Goal: Task Accomplishment & Management: Complete application form

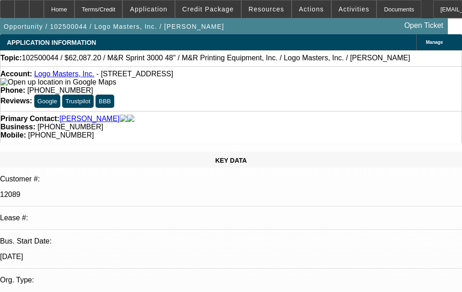
select select "0"
select select "0.1"
select select "1"
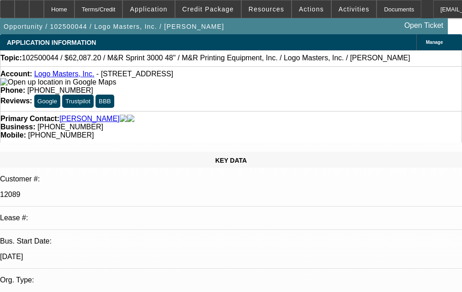
select select "4"
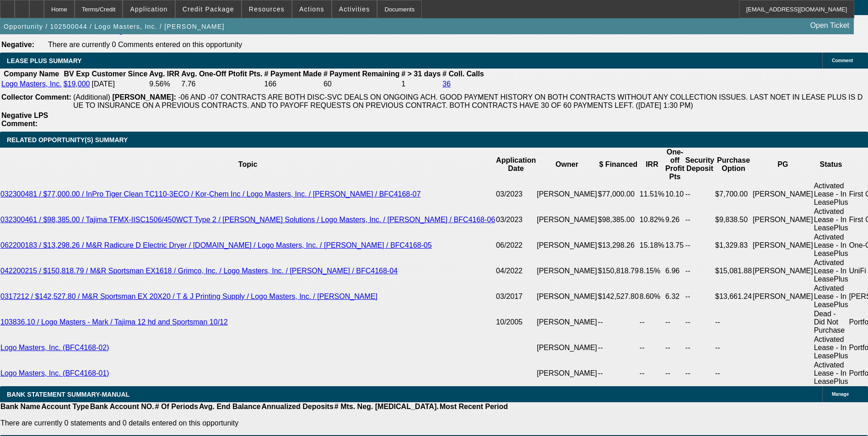
scroll to position [1509, 0]
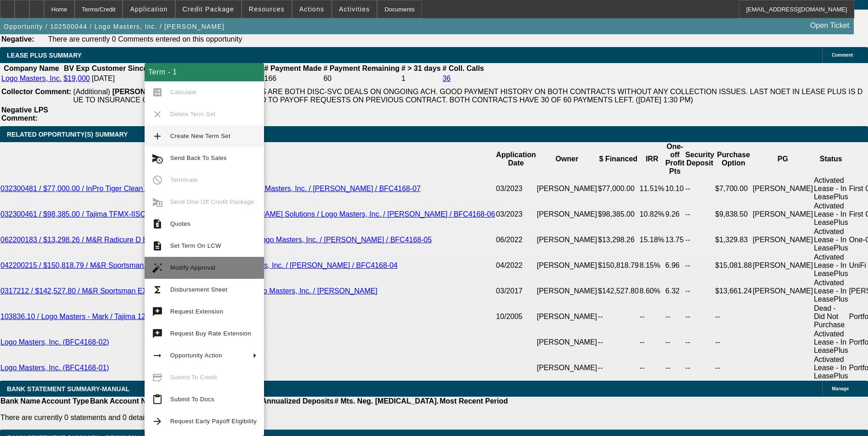
click at [222, 267] on span "Modify Approval" at bounding box center [213, 267] width 86 height 11
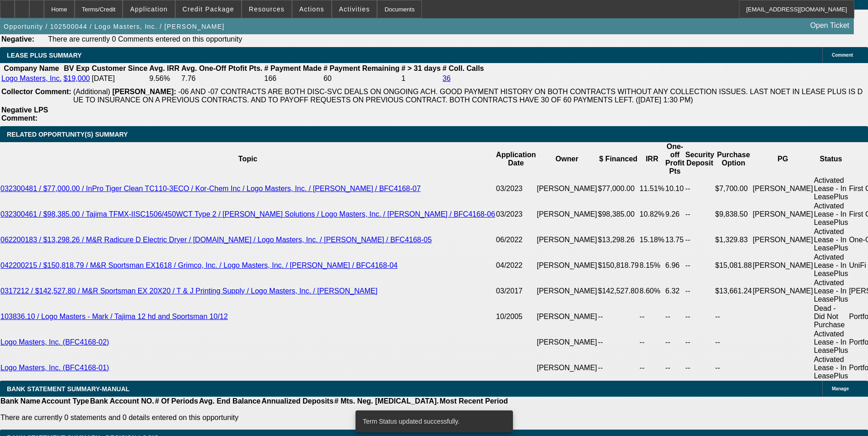
select select "0"
select select "0.1"
select select "4"
select select "0"
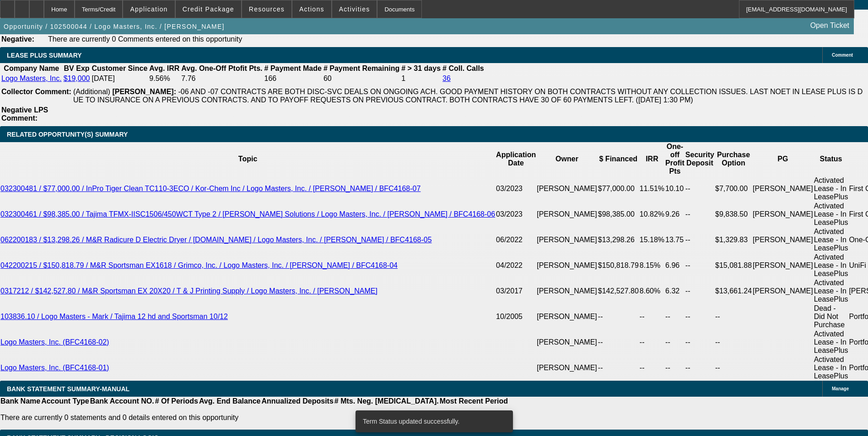
select select "0"
select select "0.1"
select select "4"
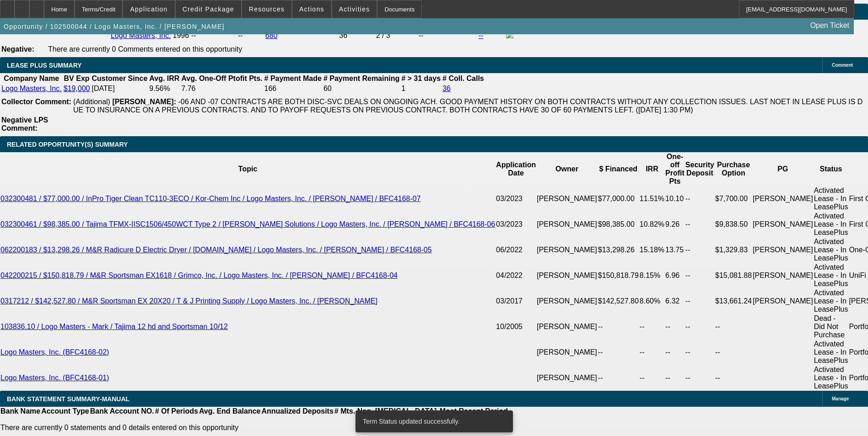
drag, startPoint x: 202, startPoint y: 200, endPoint x: 213, endPoint y: 197, distance: 11.9
type input "8."
type input "UNKNOWN"
type input "8.2"
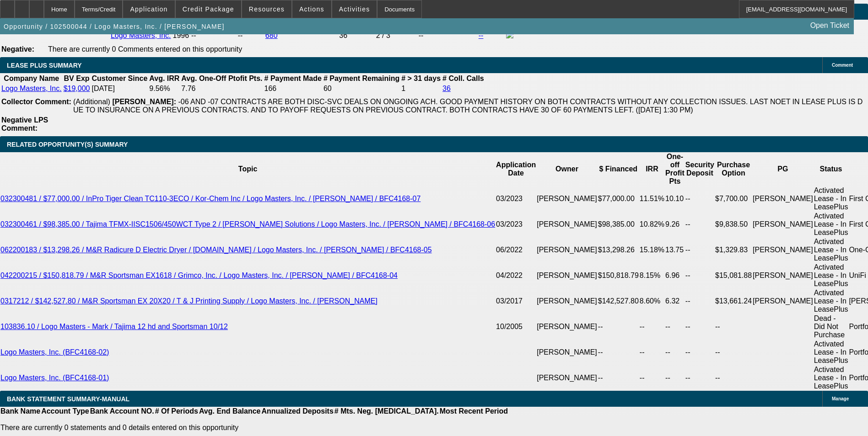
type input "$1,264.86"
type input "8.2"
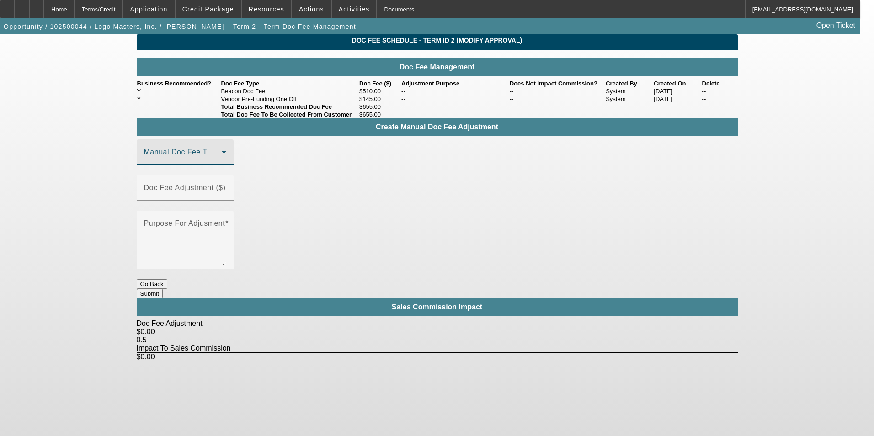
click at [222, 161] on span at bounding box center [183, 155] width 78 height 11
click at [214, 214] on mat-option "Beacon Doc Fee" at bounding box center [198, 218] width 123 height 22
click at [226, 190] on mat-label "Doc Fee Adjustment ($)" at bounding box center [185, 188] width 82 height 8
click at [226, 190] on input "Doc Fee Adjustment ($)" at bounding box center [185, 191] width 82 height 11
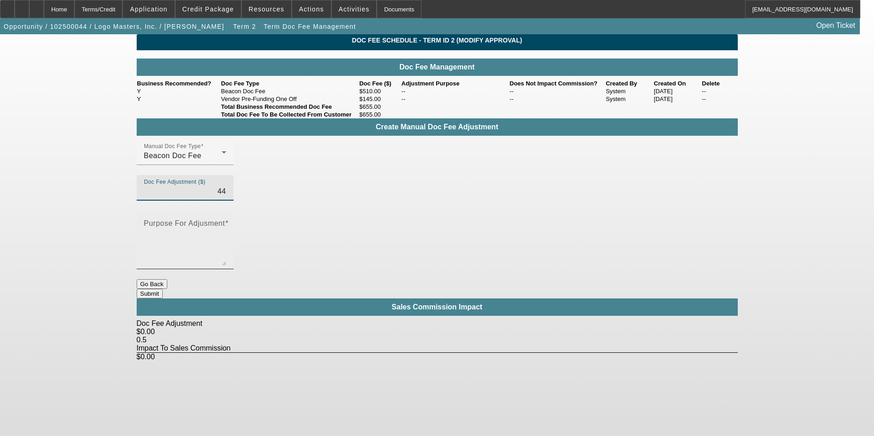
type input "$44.00"
click at [226, 222] on textarea "Purpose For Adjusment" at bounding box center [185, 244] width 82 height 44
type textarea "-"
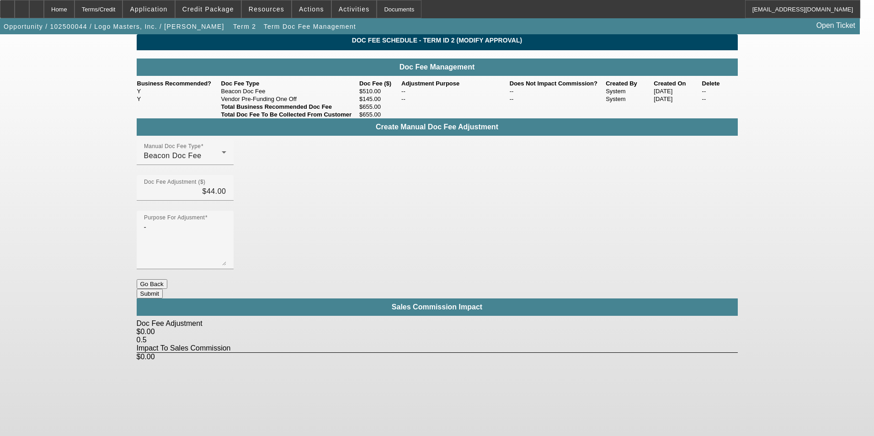
click at [163, 289] on button "Submit" at bounding box center [150, 294] width 26 height 10
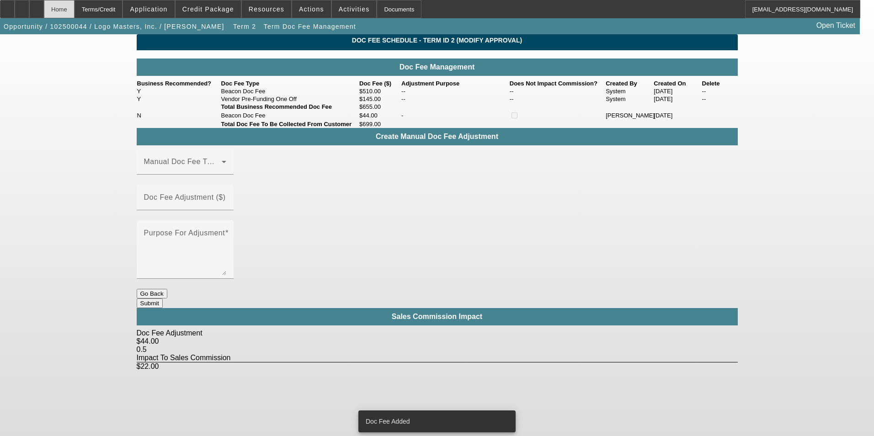
click at [75, 12] on div "Home" at bounding box center [59, 9] width 31 height 18
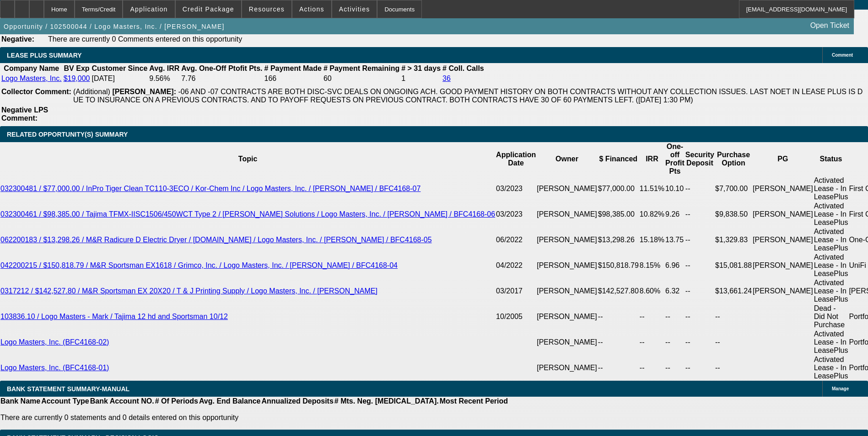
select select "0"
select select "0.1"
select select "4"
select select "0"
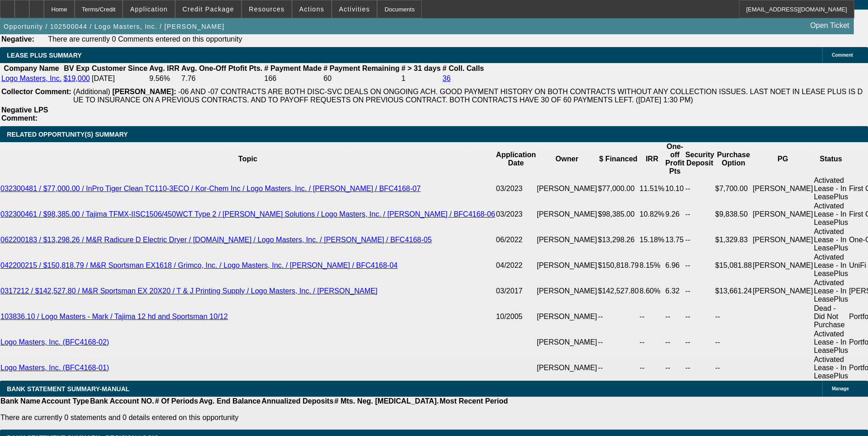
select select "0"
select select "0.1"
select select "4"
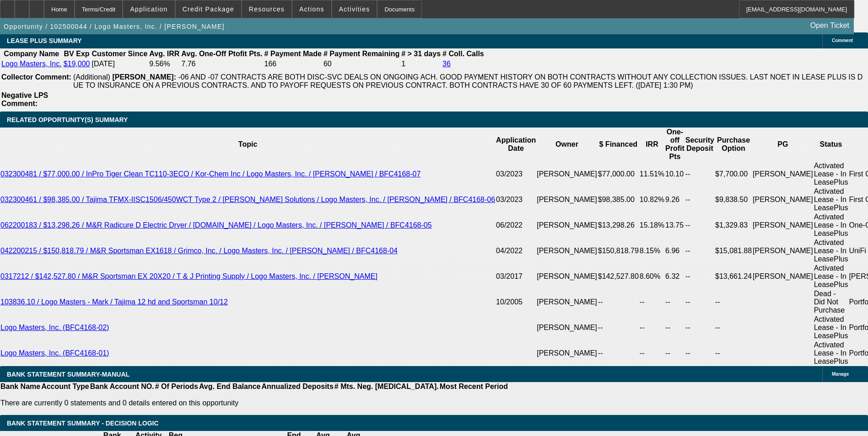
scroll to position [1576, 0]
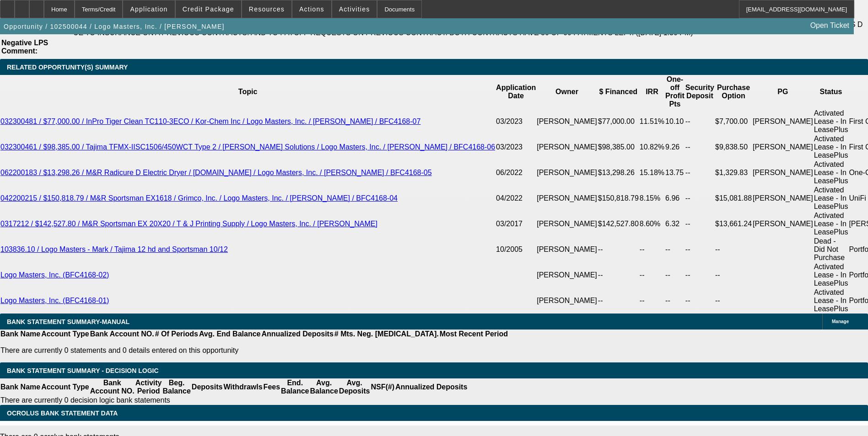
drag, startPoint x: 195, startPoint y: 126, endPoint x: 250, endPoint y: 109, distance: 57.9
type input "UNKNOWN"
type input "8"
type input "$1,258.90"
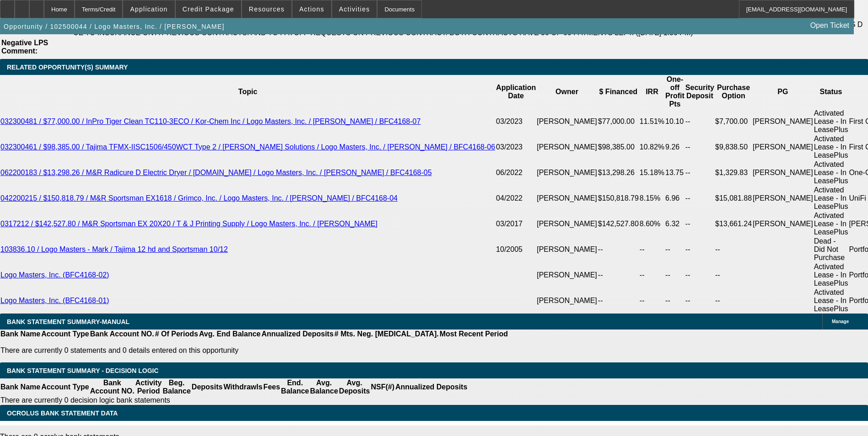
type input "8.2"
type input "$1,264.86"
type input "8.25"
type input "$1,266.35"
type input "8.25"
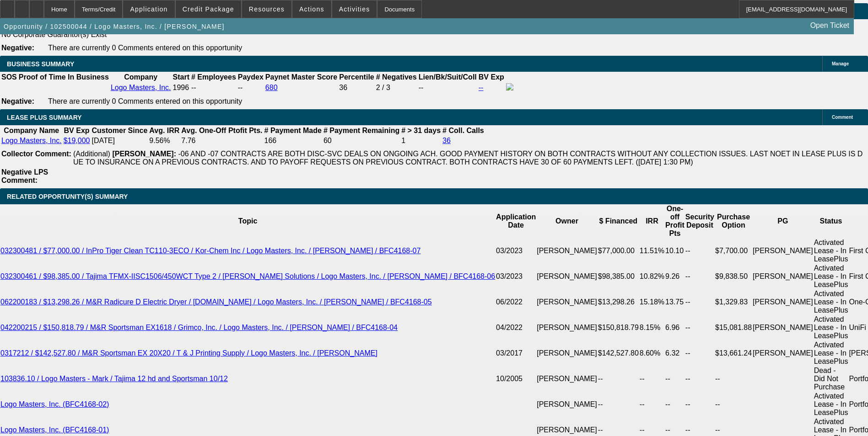
scroll to position [1348, 0]
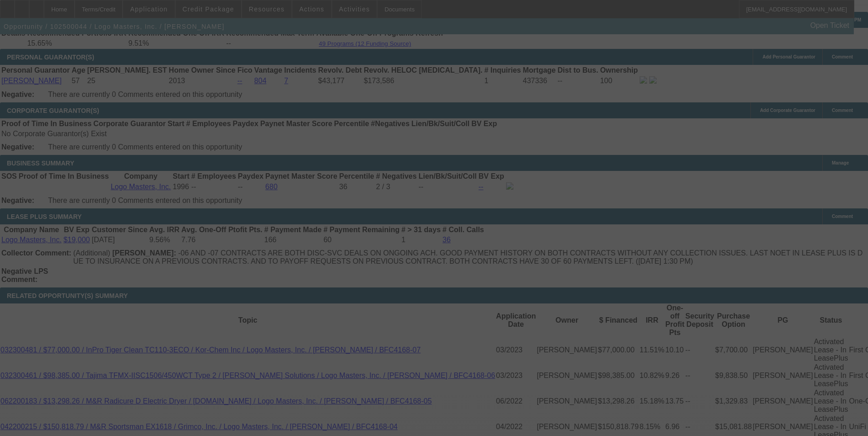
select select "0"
select select "0.1"
select select "4"
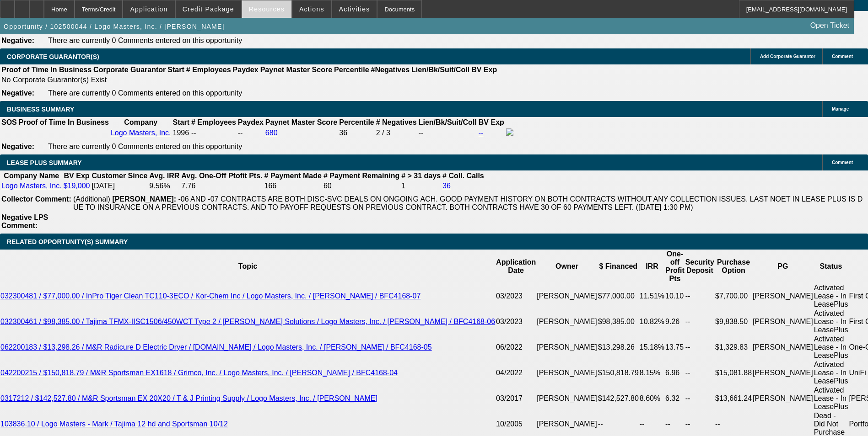
scroll to position [1393, 0]
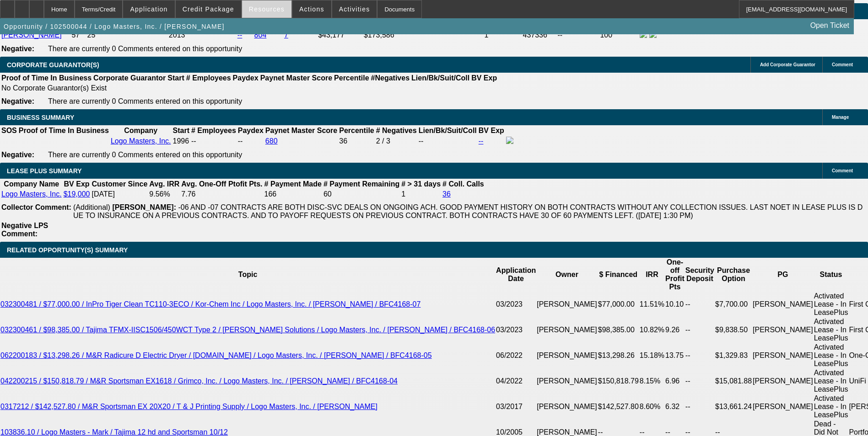
click at [267, 12] on span "Resources" at bounding box center [267, 8] width 36 height 7
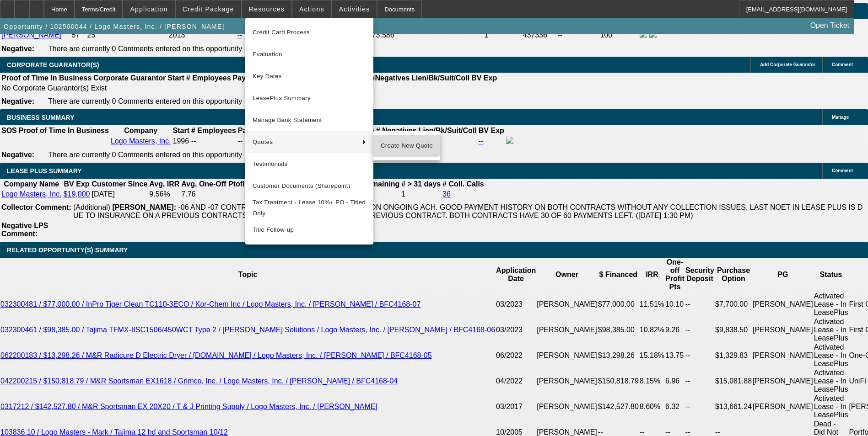
click at [404, 145] on span "Create New Quote" at bounding box center [406, 145] width 52 height 11
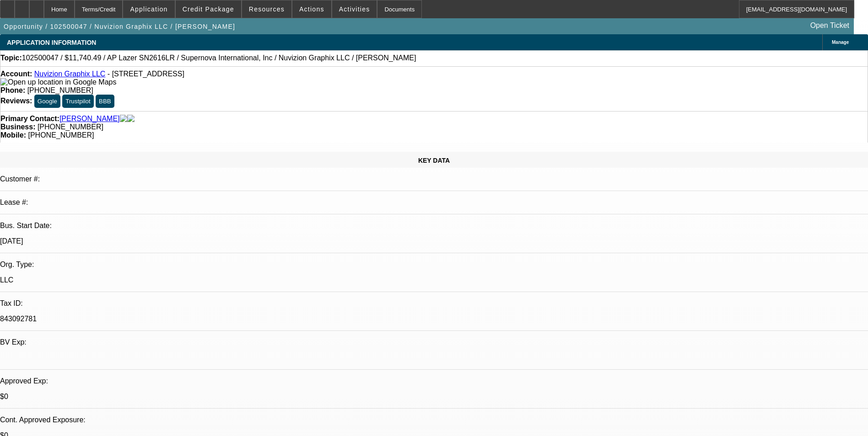
select select "0"
select select "0.1"
select select "0"
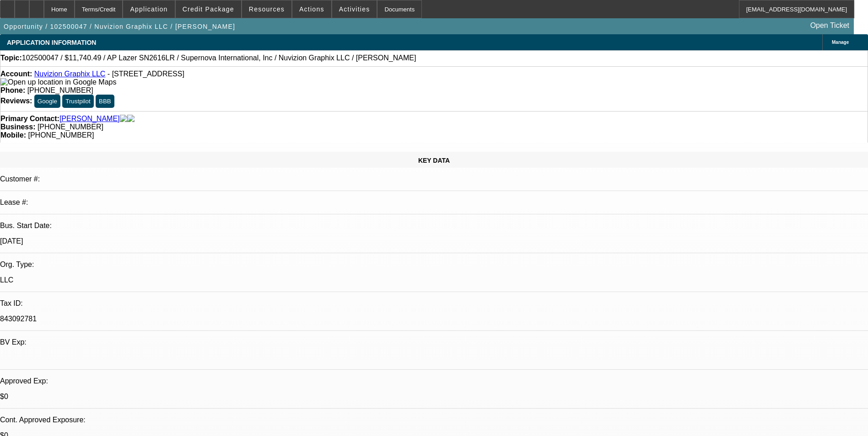
select select "0.1"
select select "0"
select select "0.1"
select select "0"
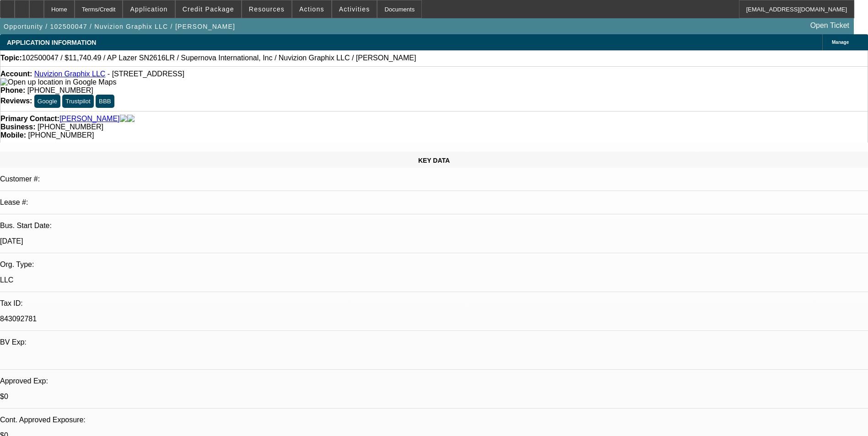
select select "0"
select select "1"
select select "5"
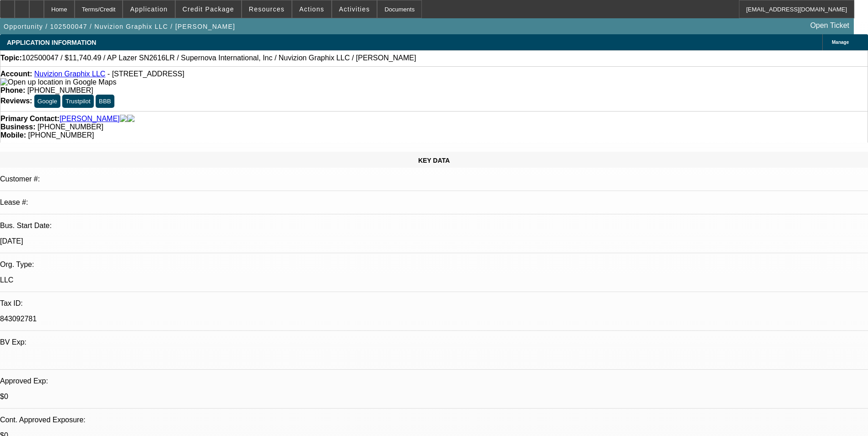
select select "1"
select select "5"
select select "1"
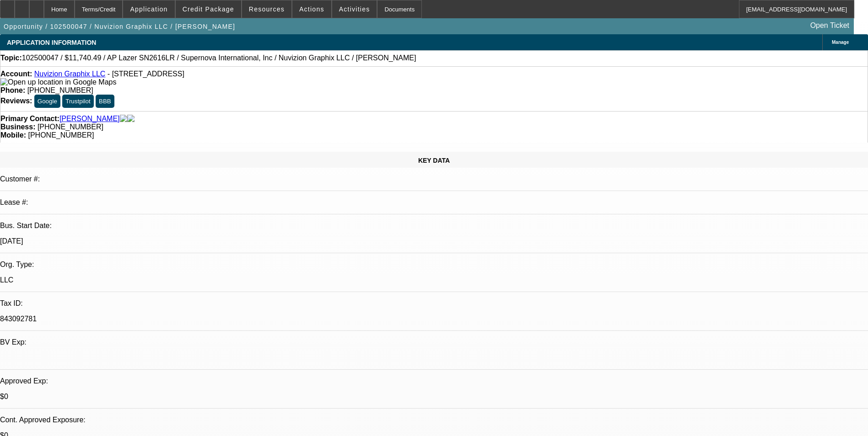
select select "6"
select select "1"
select select "6"
click at [226, 14] on span at bounding box center [208, 9] width 65 height 22
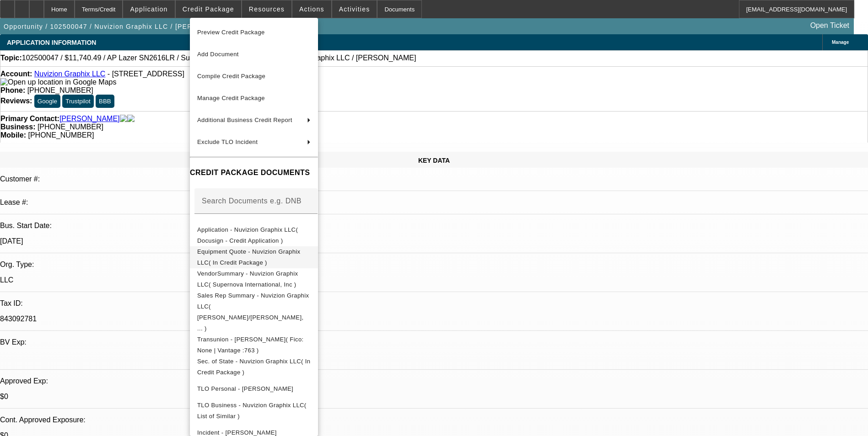
click at [257, 253] on span "Equipment Quote - Nuvizion Graphix LLC( In Credit Package )" at bounding box center [248, 257] width 103 height 18
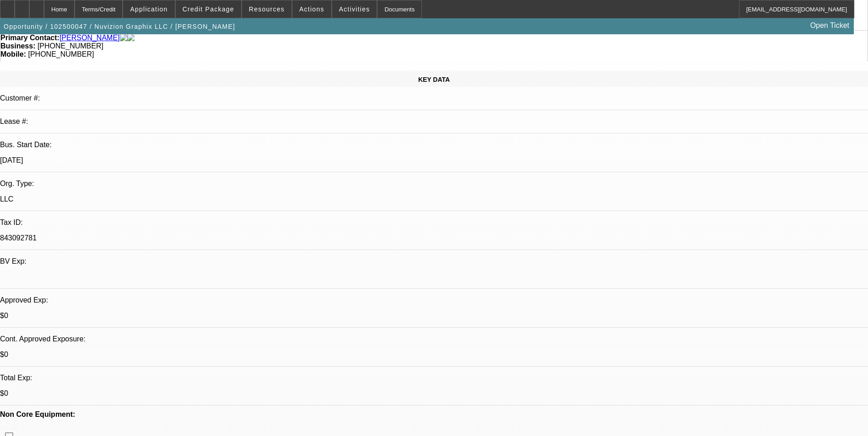
select select "0"
select select "0.1"
select select "0"
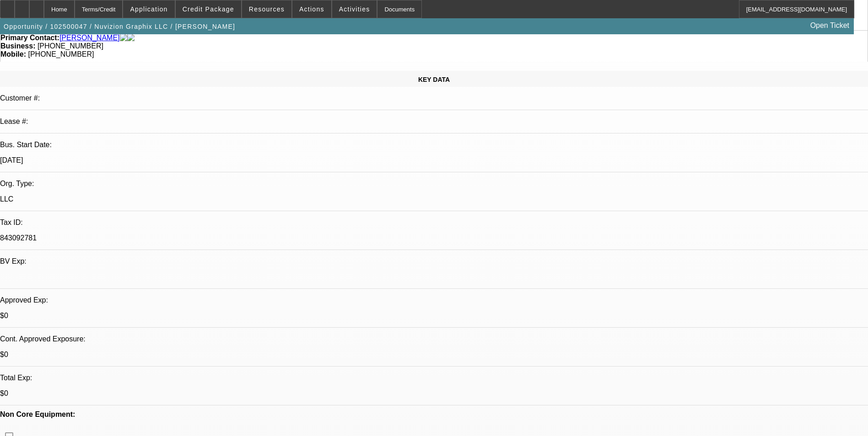
select select "0.1"
select select "0"
select select "0.1"
select select "0"
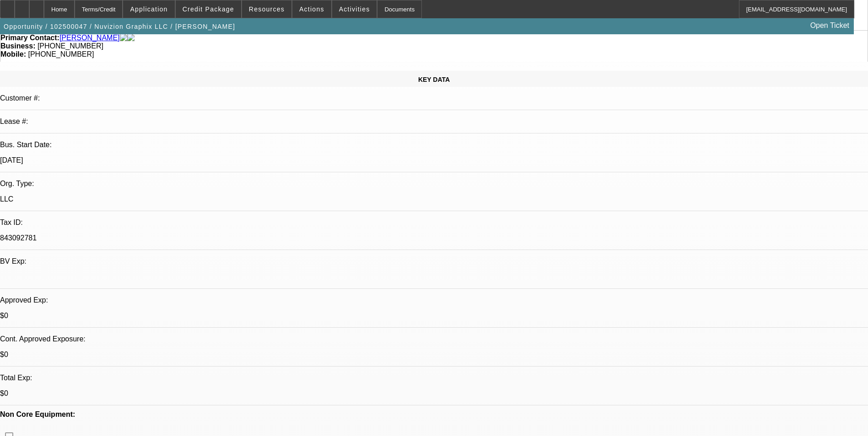
select select "0"
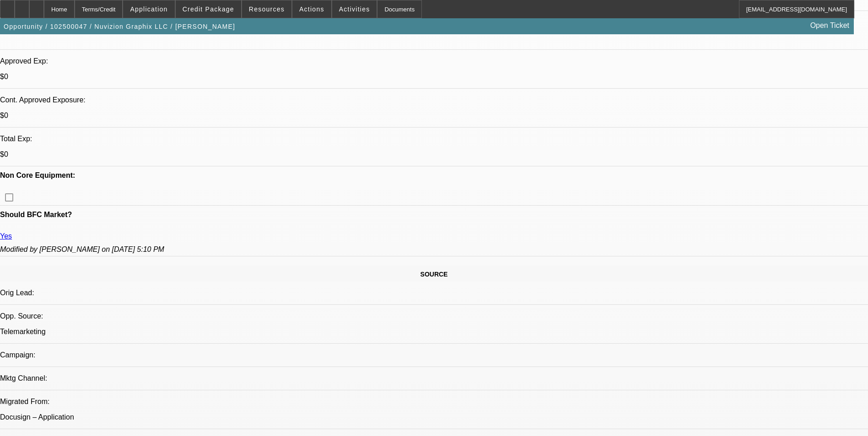
select select "1"
select select "5"
select select "1"
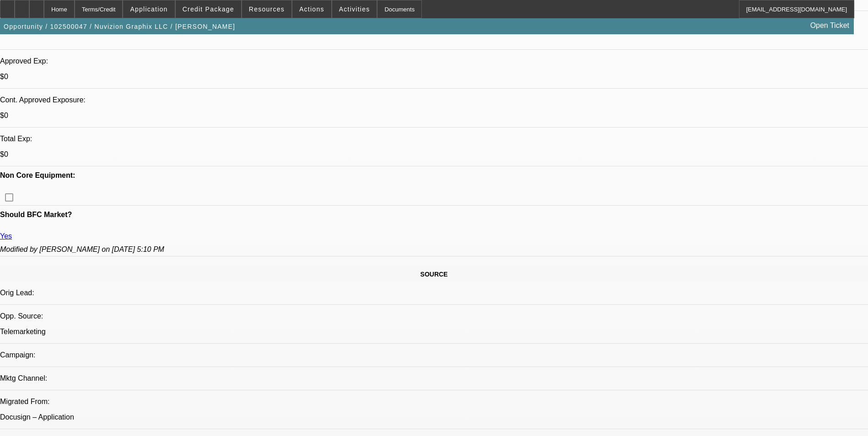
select select "5"
select select "1"
select select "6"
select select "1"
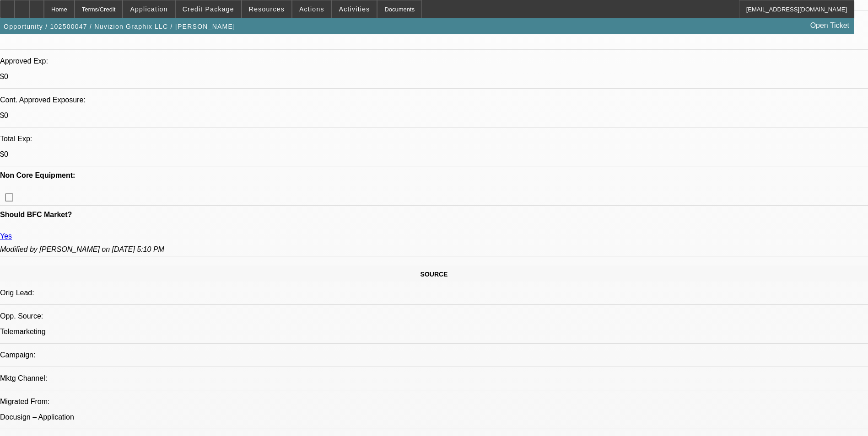
select select "1"
select select "6"
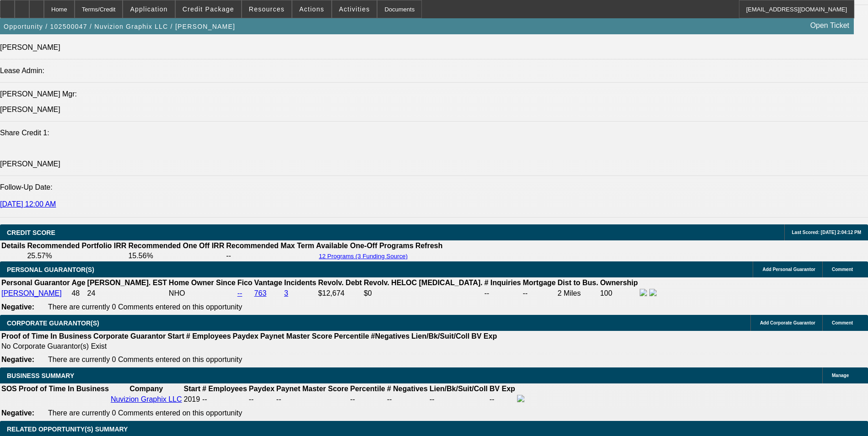
scroll to position [1052, 0]
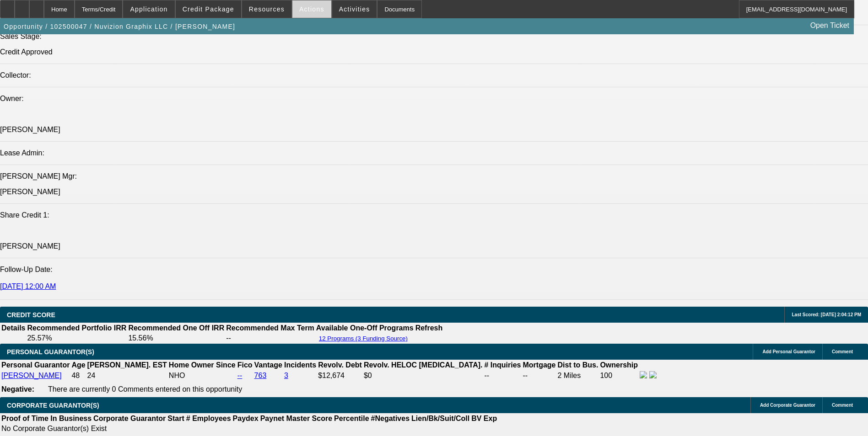
click at [305, 11] on span "Actions" at bounding box center [311, 8] width 25 height 7
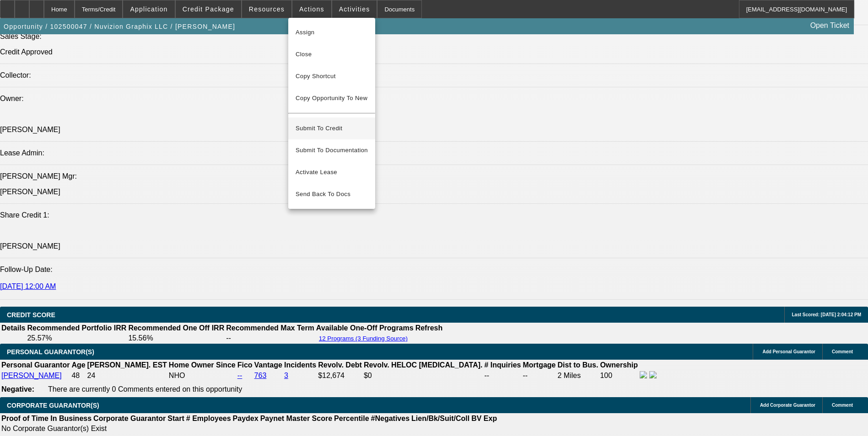
click at [332, 123] on span "Submit To Credit" at bounding box center [331, 128] width 72 height 11
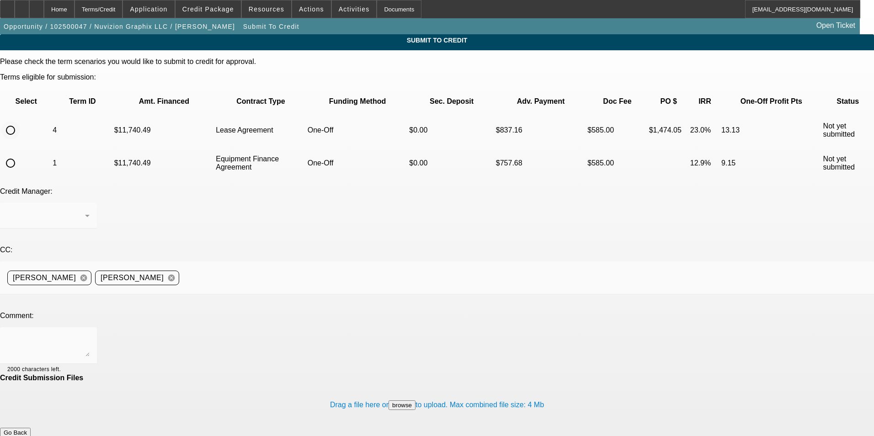
click at [20, 121] on input "radio" at bounding box center [10, 130] width 18 height 18
radio input "true"
click at [389, 401] on button "browse" at bounding box center [402, 406] width 27 height 10
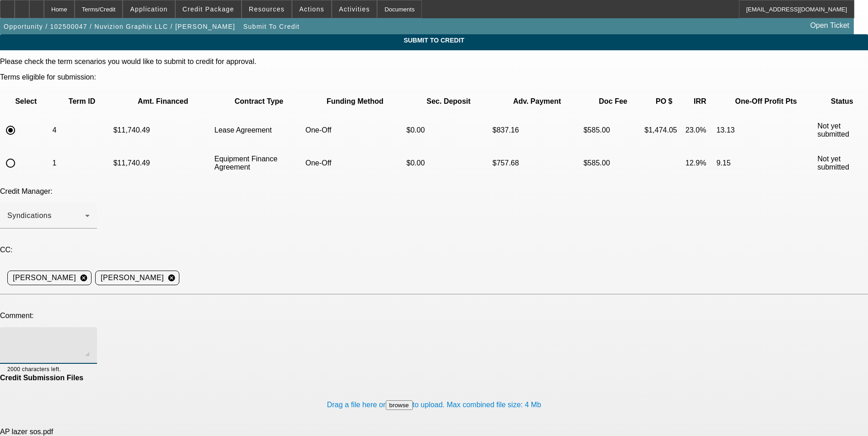
click at [90, 335] on textarea at bounding box center [48, 346] width 82 height 22
type textarea "Vendor SOS (corporate name is Supernova International DBA AP Laser) and Paynet …"
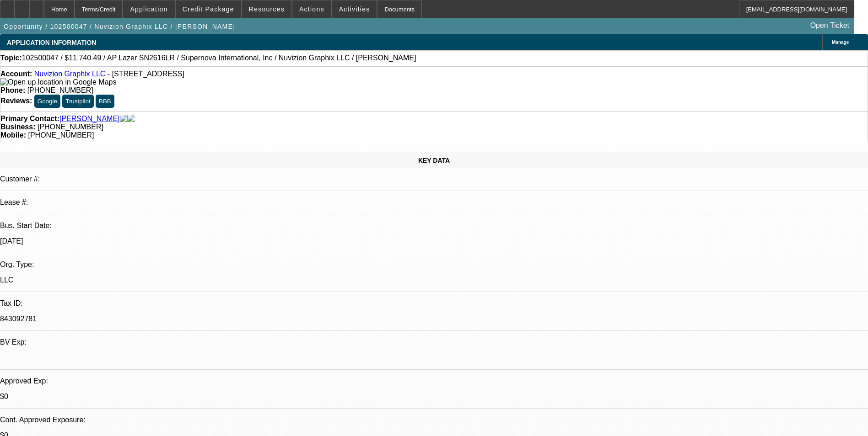
select select "0"
select select "0.1"
select select "5"
select select "0"
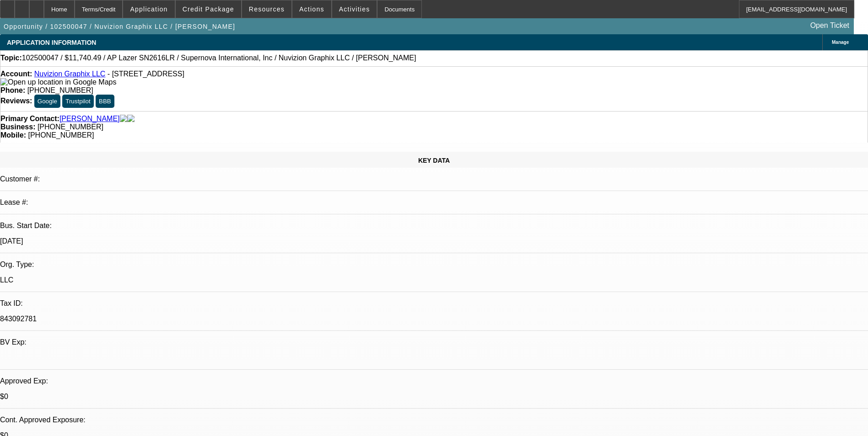
select select "0"
select select "0.1"
select select "5"
select select "0"
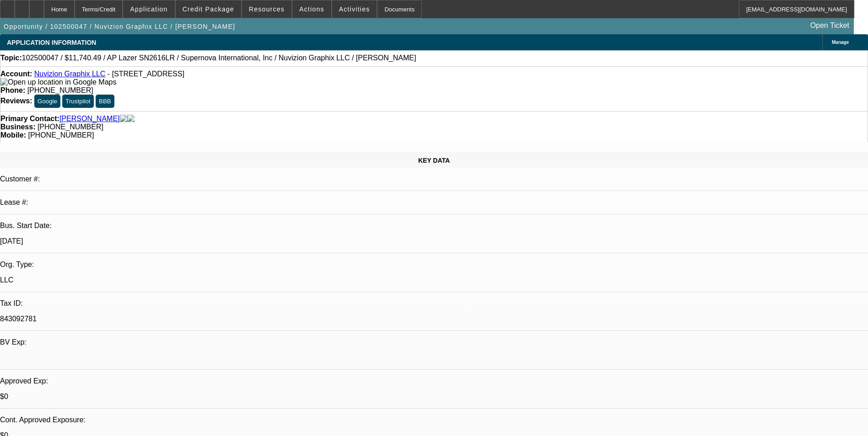
select select "0.1"
select select "6"
select select "0"
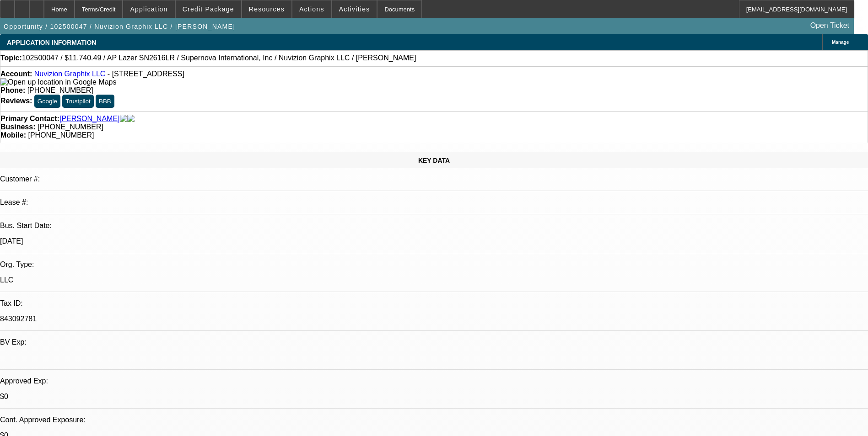
select select "6"
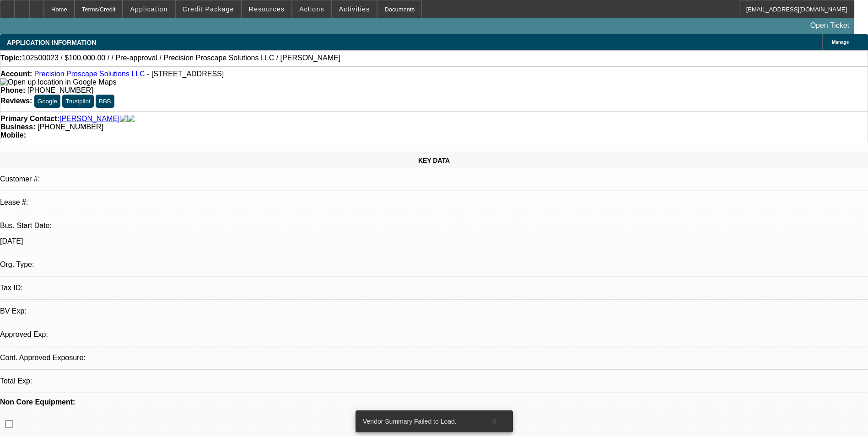
select select "0"
select select "2"
select select "0.1"
select select "4"
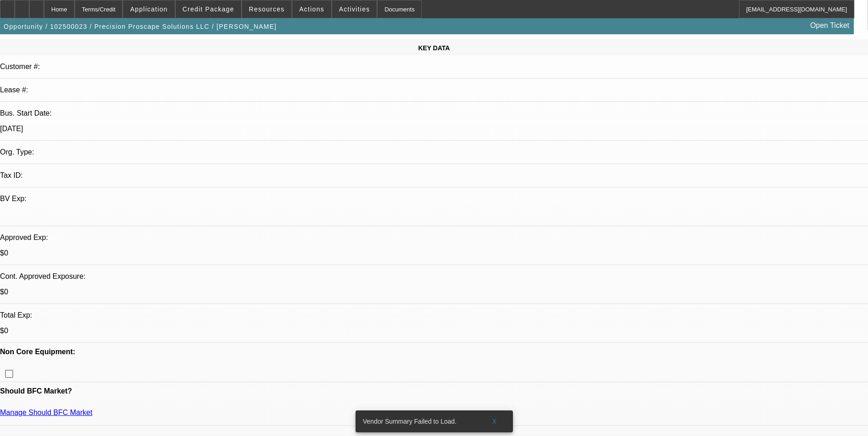
scroll to position [183, 0]
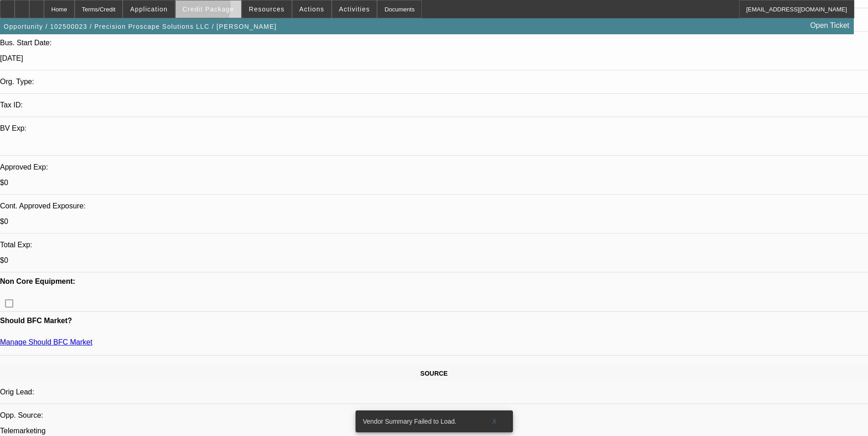
click at [212, 9] on span "Credit Package" at bounding box center [208, 8] width 52 height 7
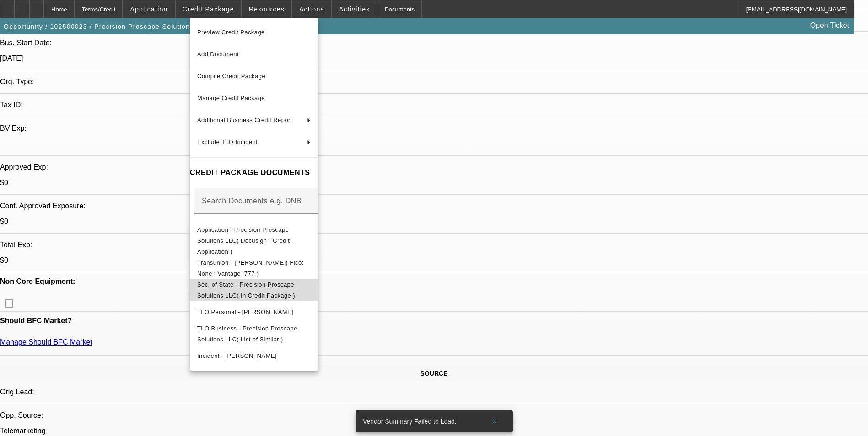
click at [275, 281] on span "Sec. of State - Precision Proscape Solutions LLC( In Credit Package )" at bounding box center [246, 290] width 98 height 18
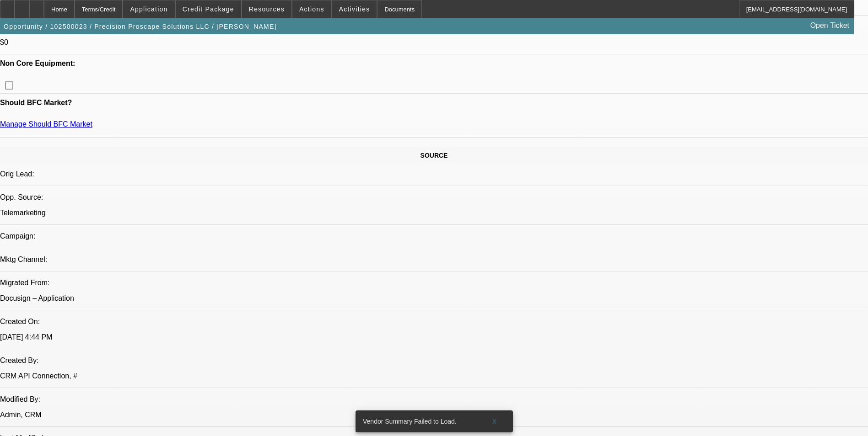
scroll to position [320, 0]
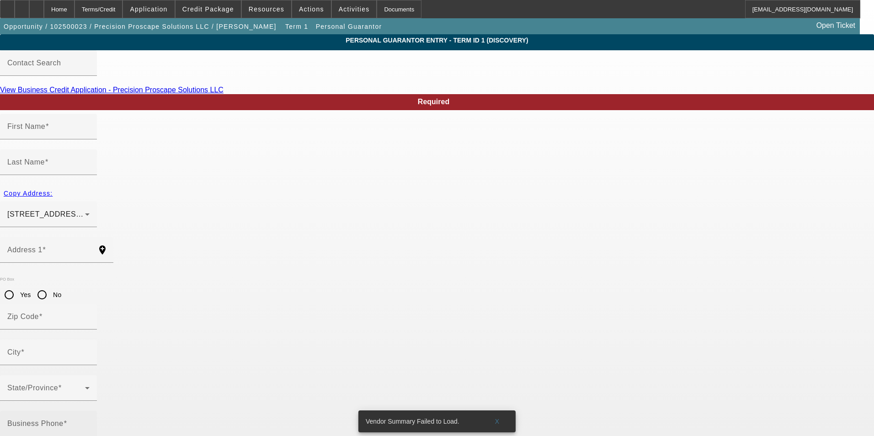
type input "Randell"
type input "Turner"
type input "11009 Northwest Player Drive"
radio input "true"
type input "64152"
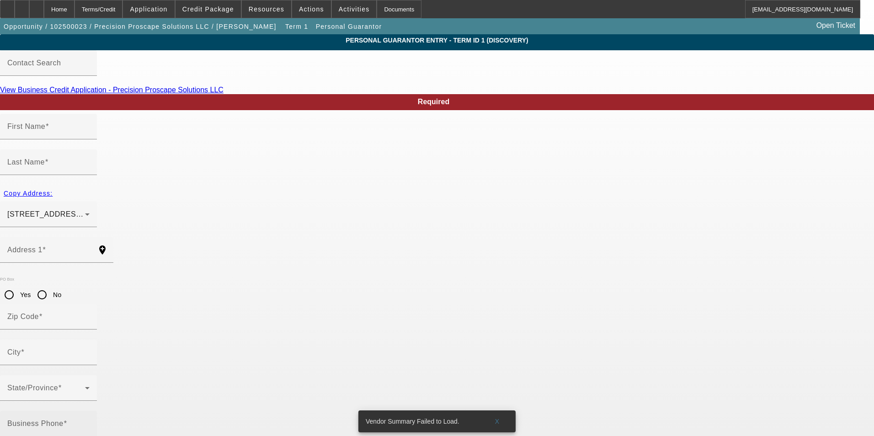
type input "Kansas City"
type input "(816) 532-0494"
type input "100"
type input "495-80-8215"
type input "dusteruxpin@icloud.com"
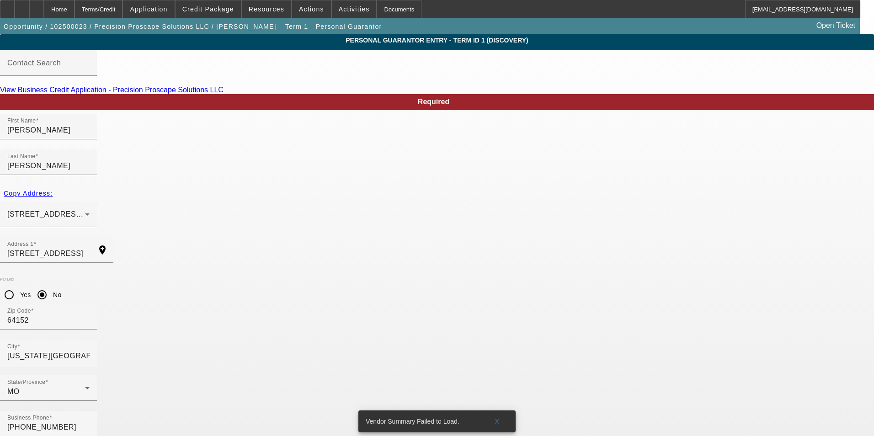
type input "495-08-8215"
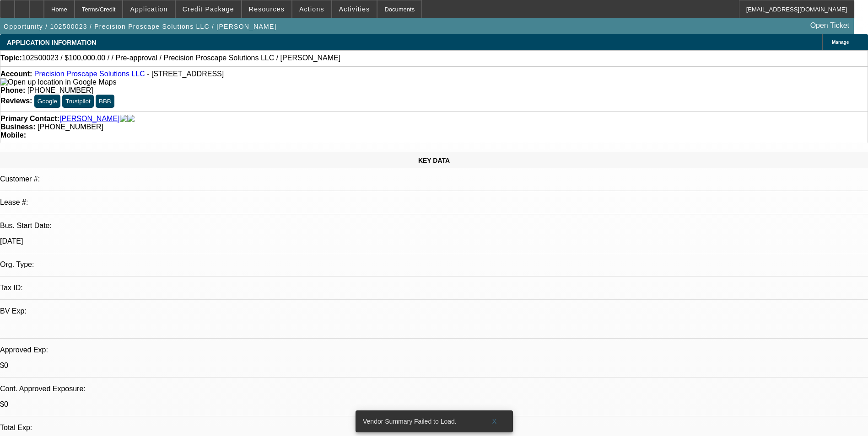
select select "0"
select select "2"
select select "0.1"
select select "4"
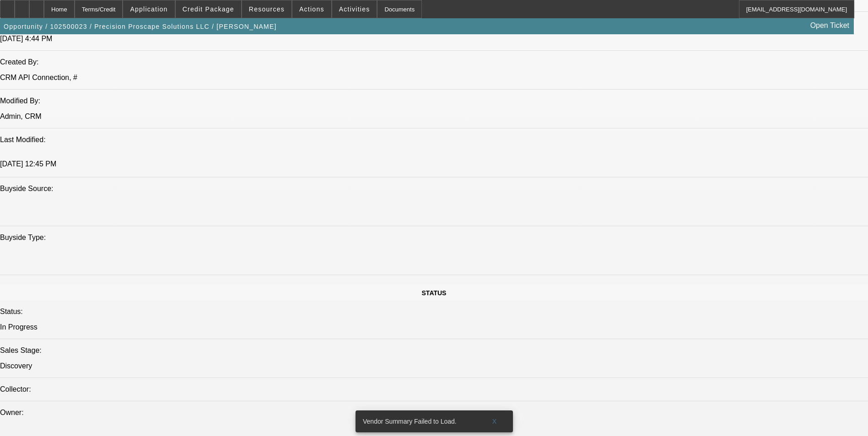
scroll to position [1052, 0]
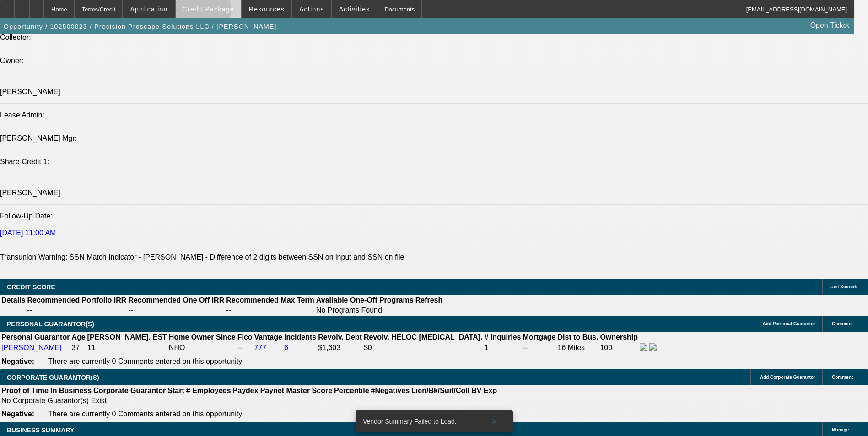
click at [208, 11] on span "Credit Package" at bounding box center [208, 8] width 52 height 7
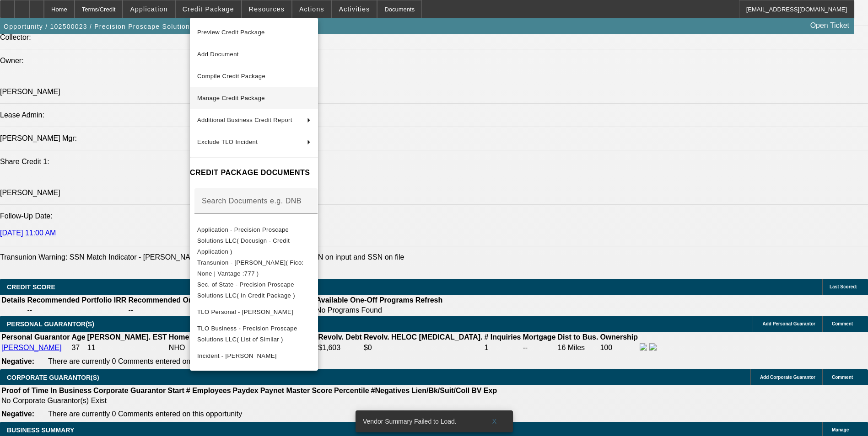
click at [259, 95] on span "Manage Credit Package" at bounding box center [231, 98] width 68 height 7
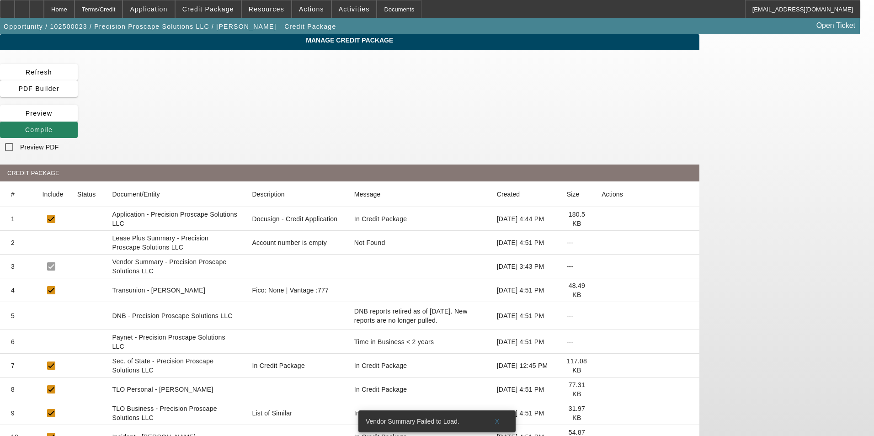
click at [602, 290] on icon at bounding box center [602, 290] width 0 height 0
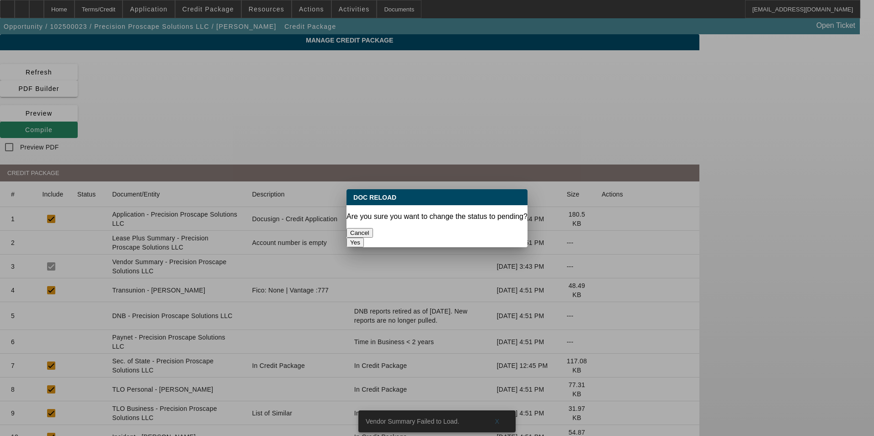
click at [364, 238] on button "Yes" at bounding box center [355, 243] width 17 height 10
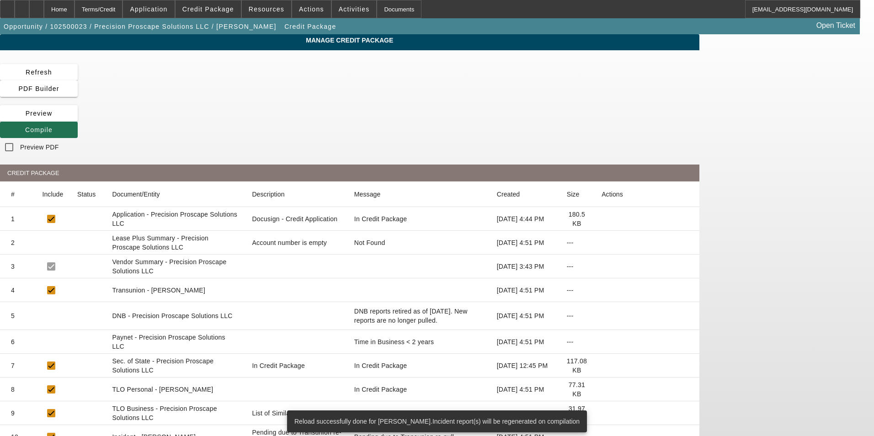
click at [53, 126] on span "Compile" at bounding box center [38, 129] width 27 height 7
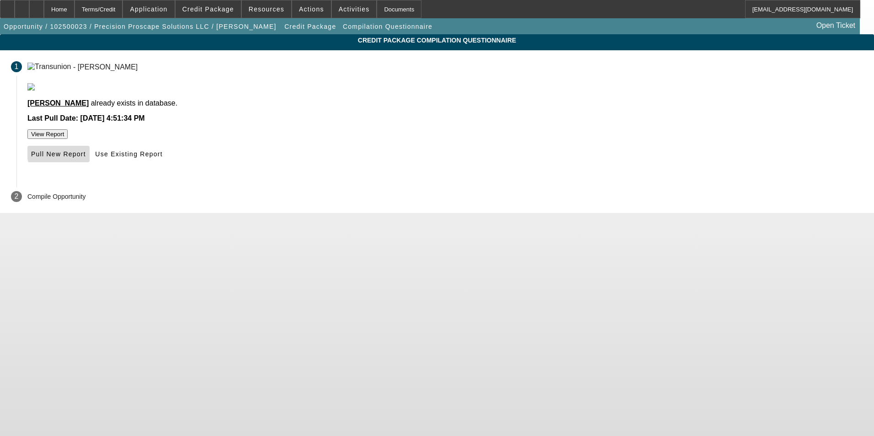
click at [86, 158] on span "Pull New Report" at bounding box center [58, 153] width 55 height 7
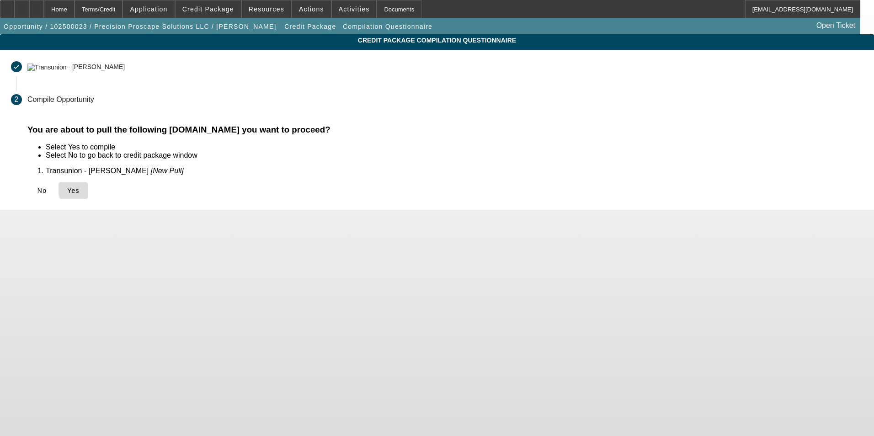
click at [80, 189] on span "Yes" at bounding box center [73, 190] width 12 height 7
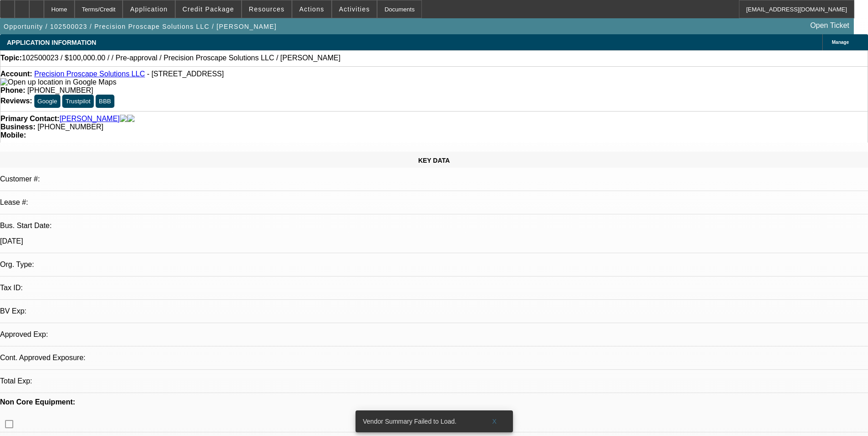
select select "0"
select select "2"
select select "0.1"
select select "4"
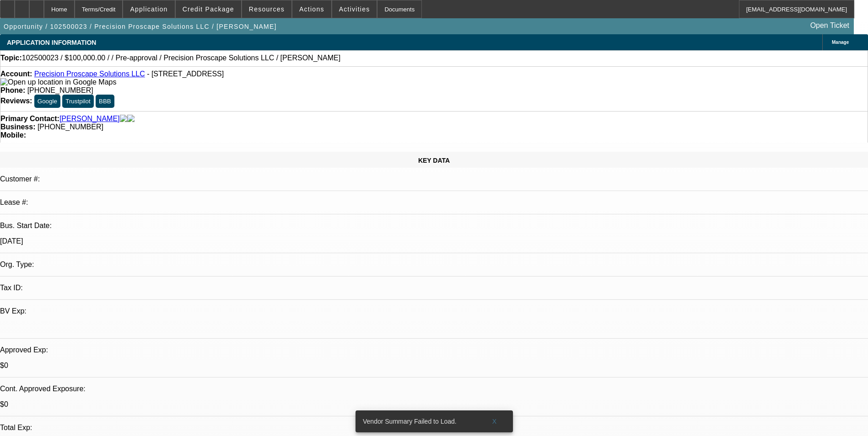
click at [37, 6] on icon at bounding box center [37, 6] width 0 height 0
select select "0"
select select "2"
select select "0.1"
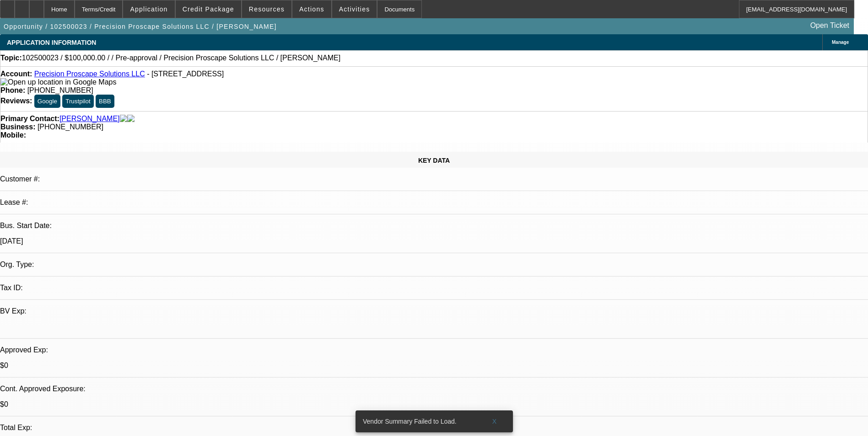
select select "1"
select select "2"
select select "4"
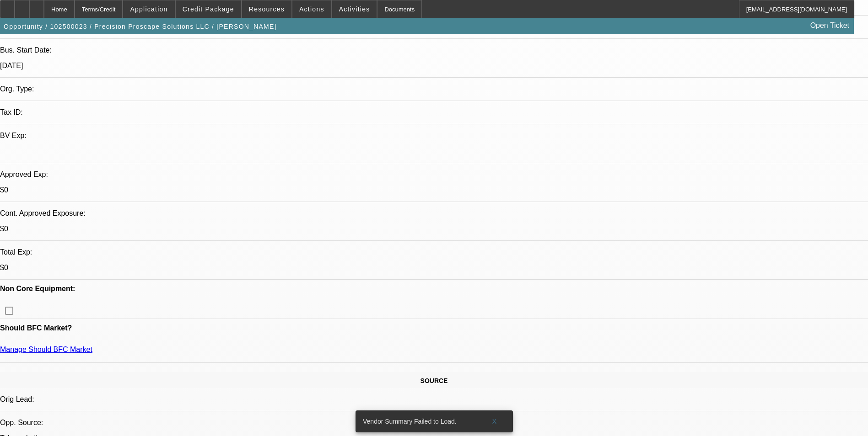
scroll to position [183, 0]
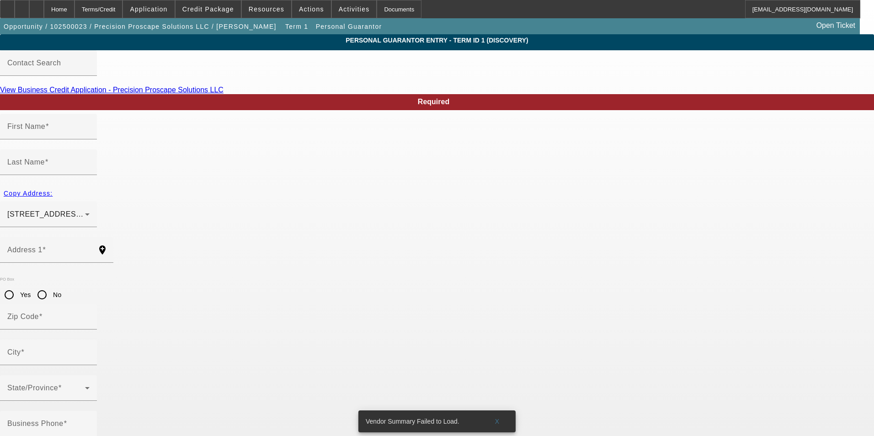
type input "[PERSON_NAME]"
type input "[STREET_ADDRESS]"
radio input "true"
type input "64152"
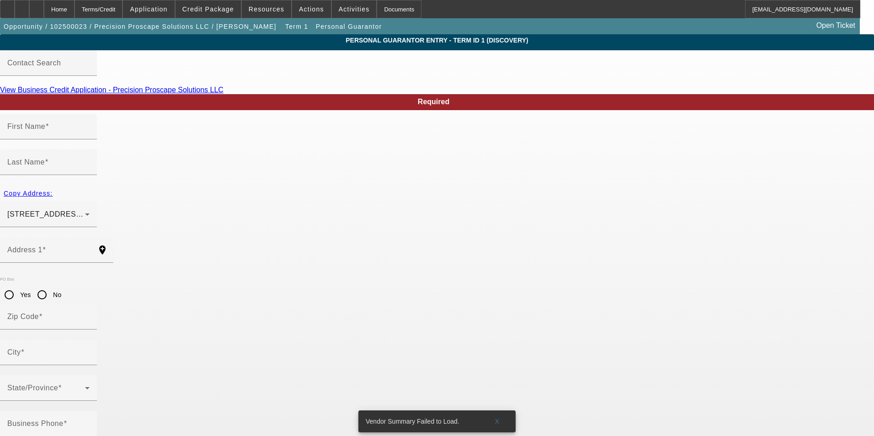
type input "[US_STATE][GEOGRAPHIC_DATA]"
type input "[PHONE_NUMBER]"
type input "100"
type input "495-08-8215"
type input "[EMAIL_ADDRESS][DOMAIN_NAME]"
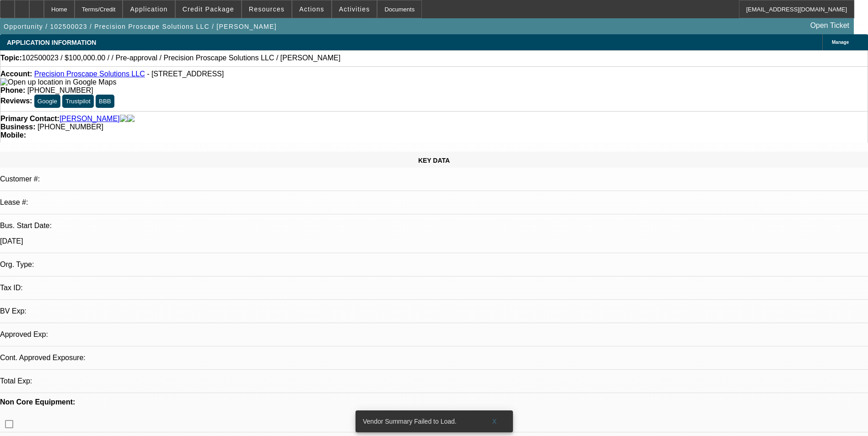
select select "0"
select select "2"
select select "0.1"
select select "4"
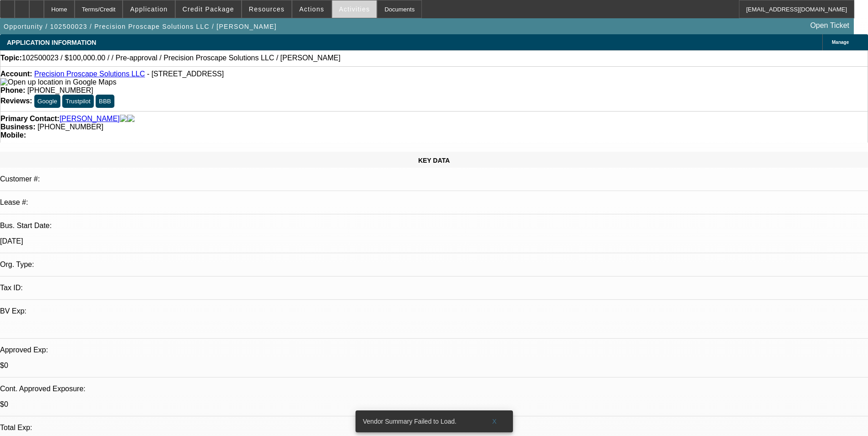
click at [339, 11] on span "Activities" at bounding box center [354, 8] width 31 height 7
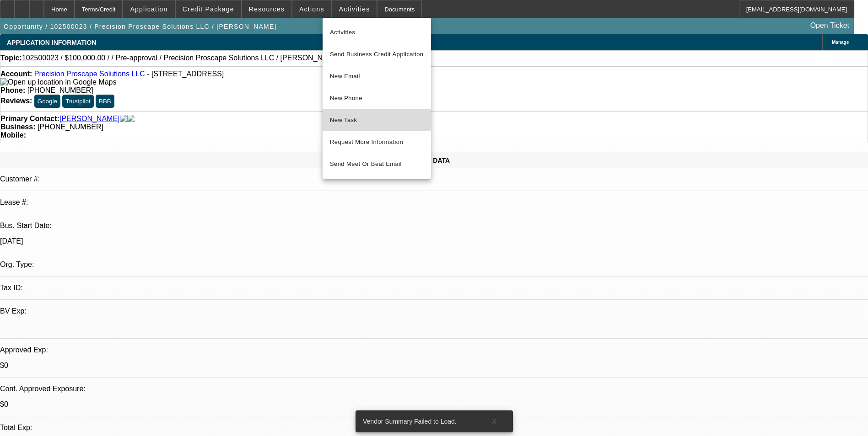
click at [353, 118] on span "New Task" at bounding box center [377, 120] width 94 height 11
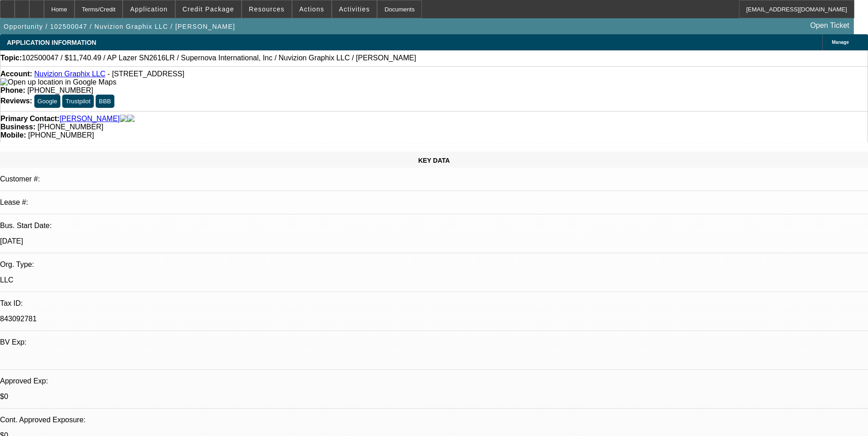
select select "0"
select select "0.1"
select select "0"
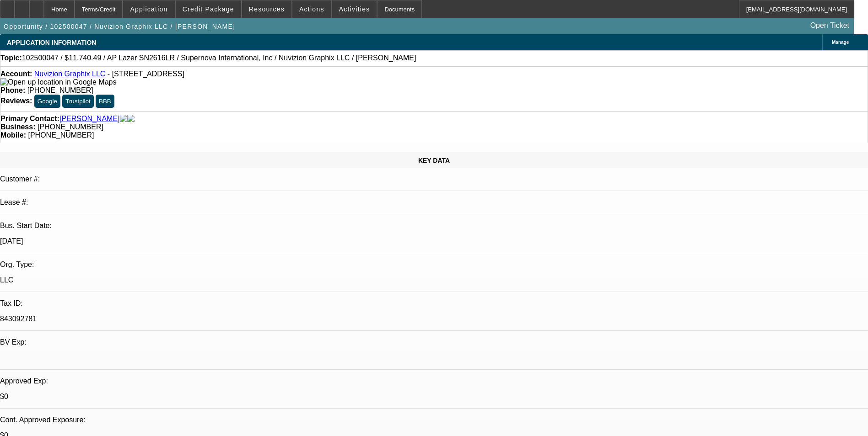
select select "0.1"
select select "0"
select select "0.1"
select select "0"
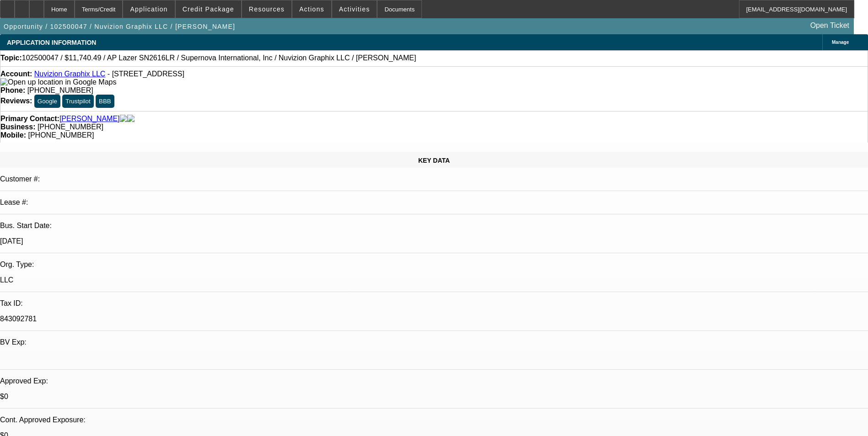
select select "0"
select select "1"
select select "5"
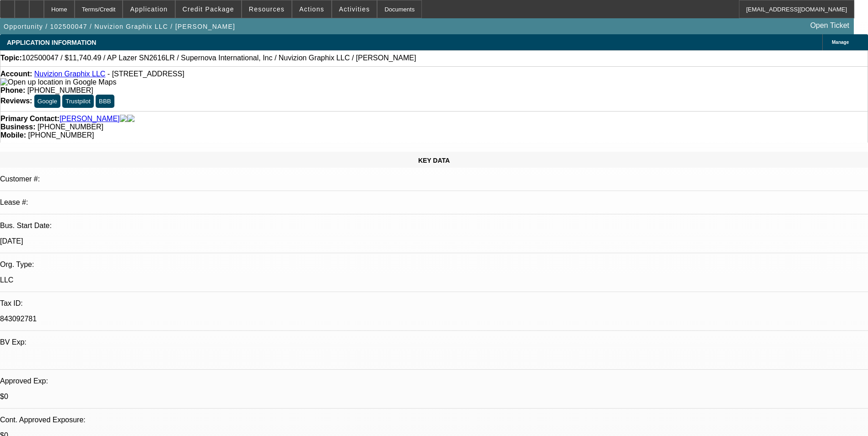
select select "1"
select select "5"
select select "1"
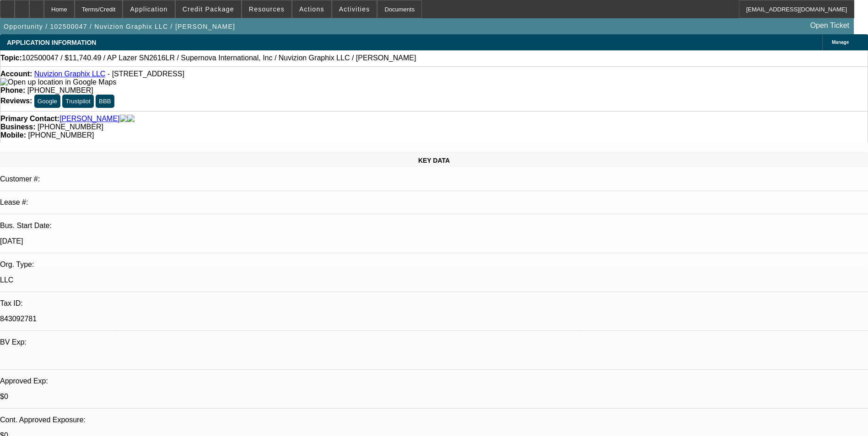
select select "6"
select select "1"
select select "6"
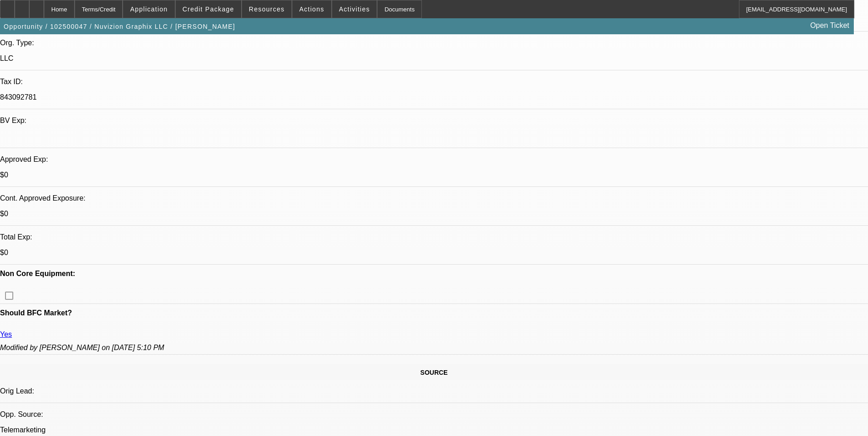
scroll to position [313, 0]
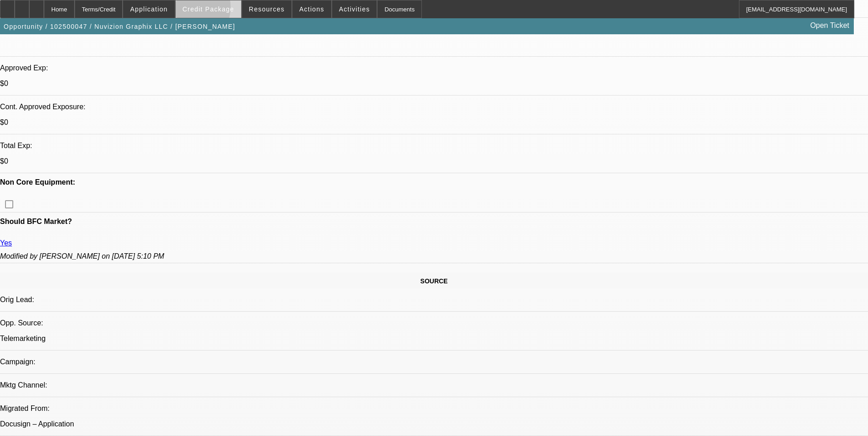
click at [200, 9] on span "Credit Package" at bounding box center [208, 8] width 52 height 7
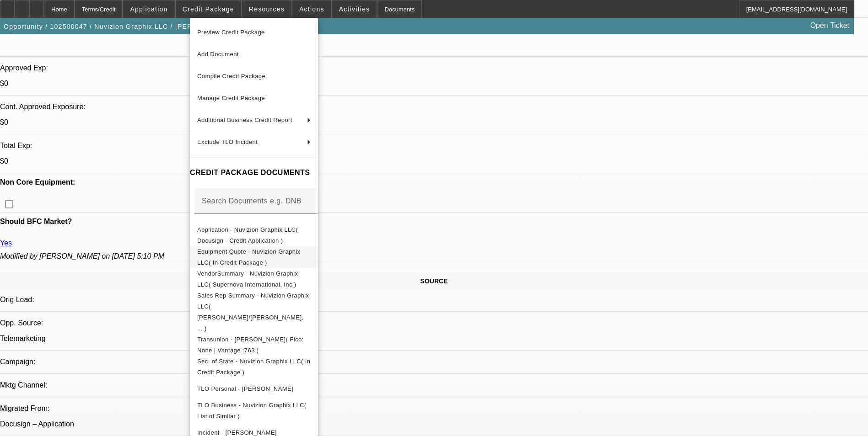
click at [270, 253] on span "Equipment Quote - Nuvizion Graphix LLC( In Credit Package )" at bounding box center [248, 257] width 103 height 18
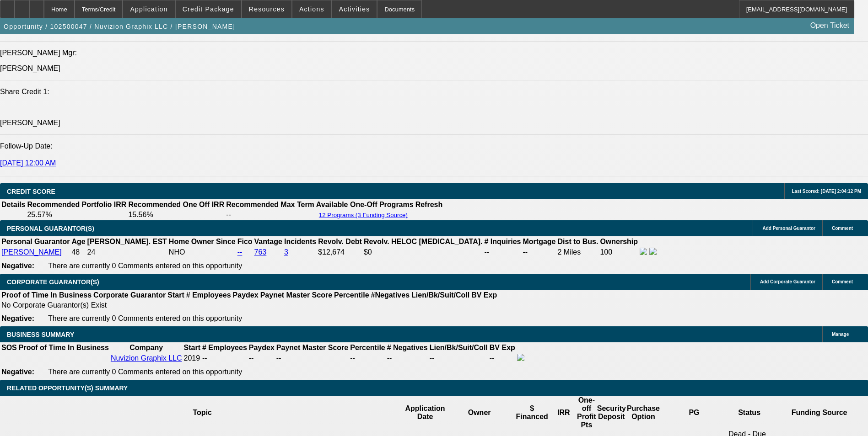
scroll to position [1228, 0]
